Goal: Navigation & Orientation: Understand site structure

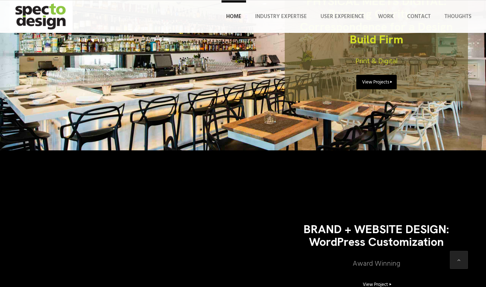
scroll to position [1312, 0]
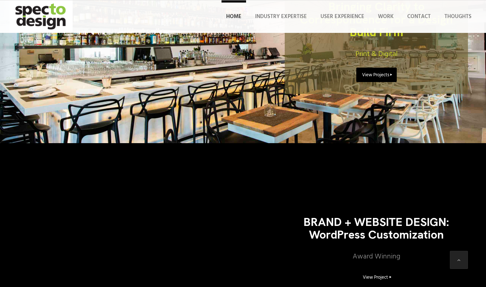
click at [481, 88] on div "PHYSICAL MEETS DIGITAL: Bringing Clarity to Correspondence for a Design Build F…" at bounding box center [243, 35] width 486 height 215
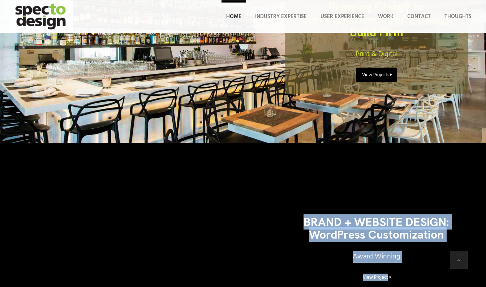
drag, startPoint x: 481, startPoint y: 88, endPoint x: 486, endPoint y: 87, distance: 5.9
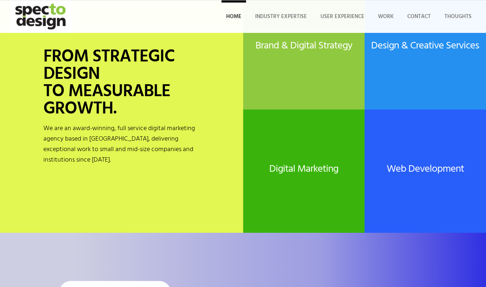
scroll to position [0, 0]
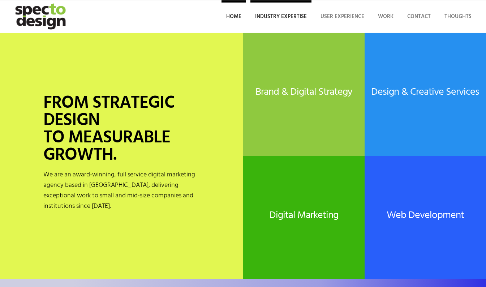
click at [285, 16] on span "Industry Expertise" at bounding box center [281, 16] width 52 height 9
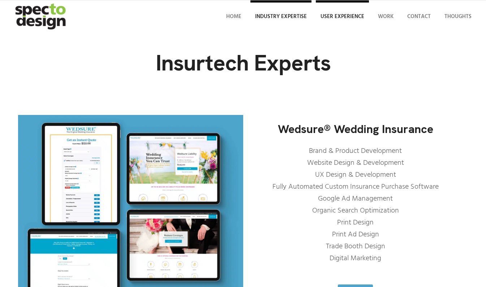
click at [356, 14] on span "User Experience" at bounding box center [343, 16] width 44 height 9
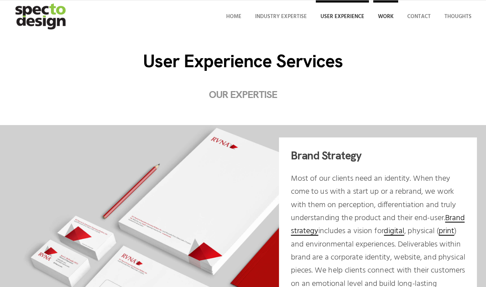
click at [387, 20] on span "Work" at bounding box center [386, 16] width 16 height 9
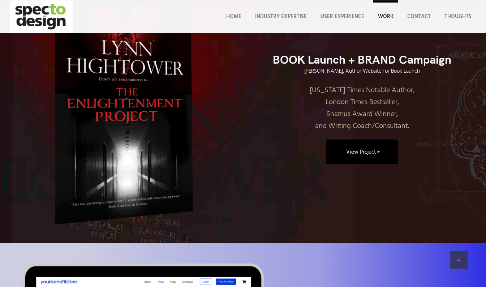
scroll to position [1216, 0]
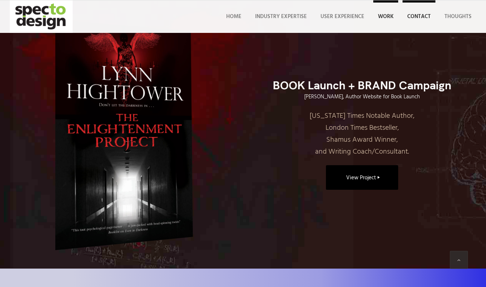
click at [423, 13] on span "Contact" at bounding box center [419, 16] width 24 height 9
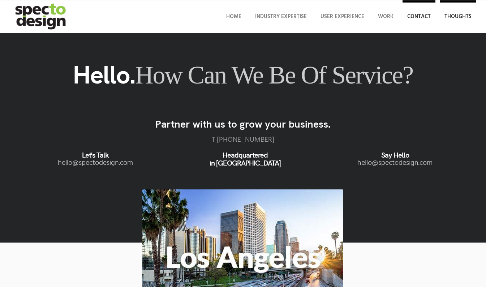
click at [463, 14] on span "Thoughts" at bounding box center [458, 16] width 27 height 9
click at [33, 21] on img "specto-logo-2020" at bounding box center [41, 16] width 63 height 33
